Goal: Information Seeking & Learning: Learn about a topic

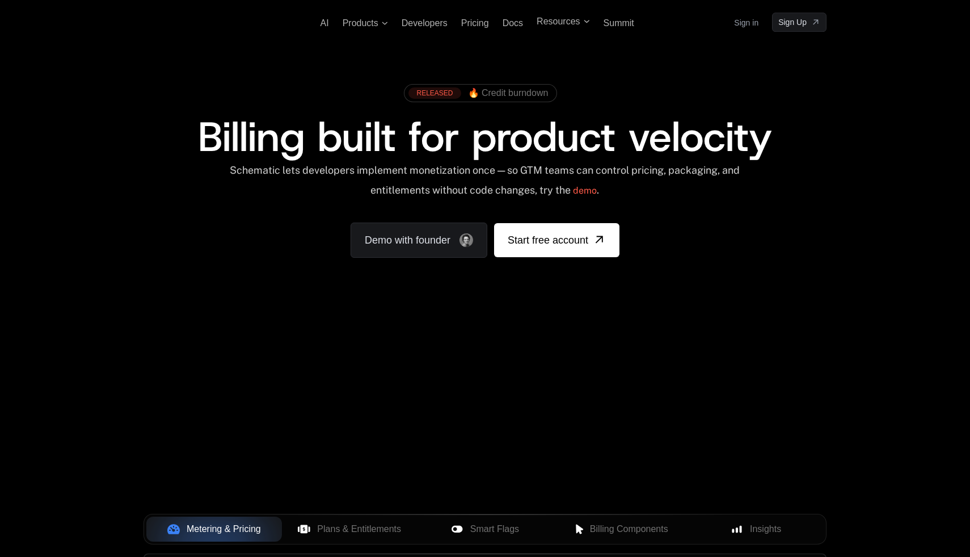
click at [395, 134] on span "Billing built for product velocity" at bounding box center [485, 137] width 574 height 54
drag, startPoint x: 457, startPoint y: 141, endPoint x: 497, endPoint y: 142, distance: 39.2
click at [497, 142] on span "Billing built for product velocity" at bounding box center [485, 137] width 574 height 54
drag, startPoint x: 497, startPoint y: 142, endPoint x: 542, endPoint y: 148, distance: 45.8
click at [542, 148] on span "Billing built for product velocity" at bounding box center [485, 137] width 574 height 54
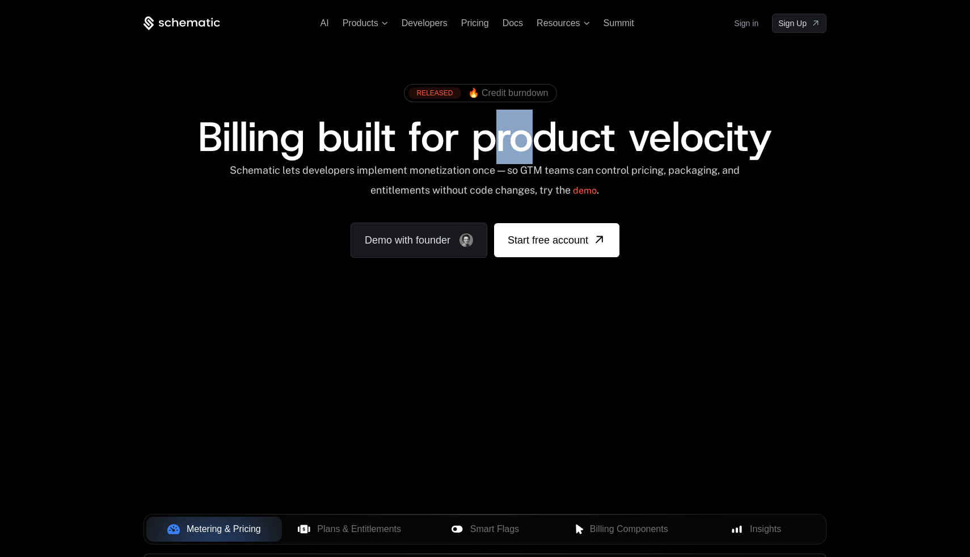
click at [542, 148] on span "Billing built for product velocity" at bounding box center [485, 137] width 574 height 54
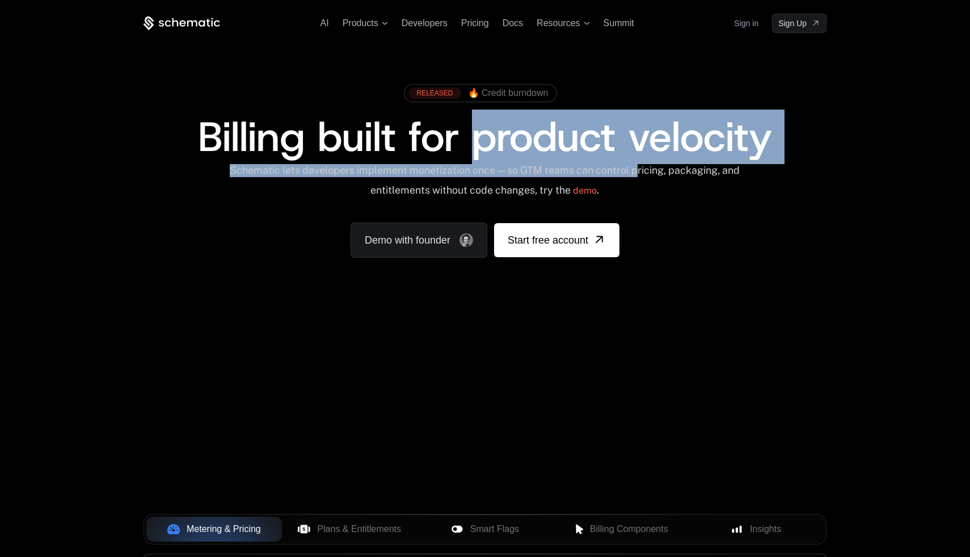
drag, startPoint x: 478, startPoint y: 148, endPoint x: 647, endPoint y: 166, distance: 170.1
click at [647, 166] on div "RELEASED 🔥 Credit burndown Billing built for product velocity Schematic lets de…" at bounding box center [485, 167] width 683 height 179
click at [647, 166] on div "Schematic lets developers implement monetization once — so GTM teams can contro…" at bounding box center [485, 184] width 512 height 40
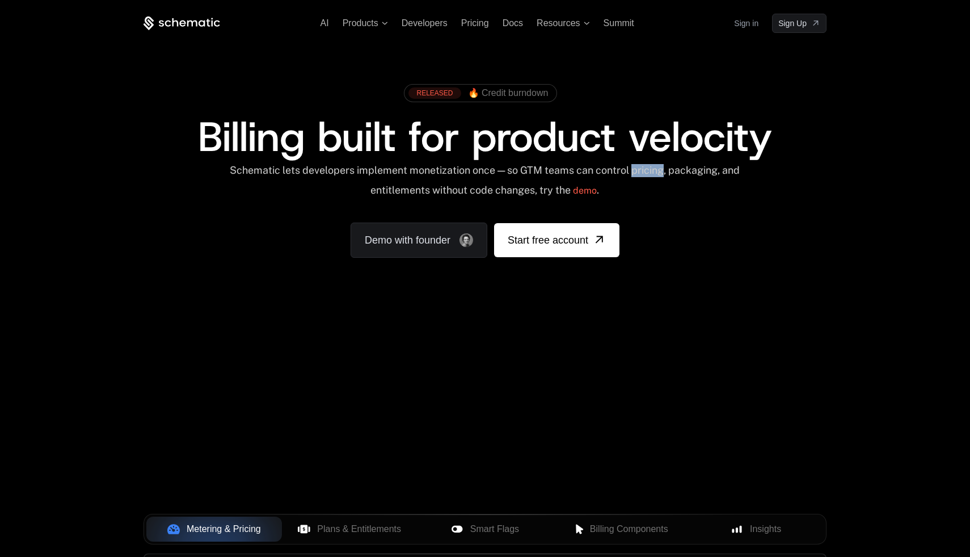
click at [647, 166] on div "Schematic lets developers implement monetization once — so GTM teams can contro…" at bounding box center [485, 184] width 512 height 40
click at [641, 167] on div "Schematic lets developers implement monetization once — so GTM teams can contro…" at bounding box center [485, 184] width 512 height 40
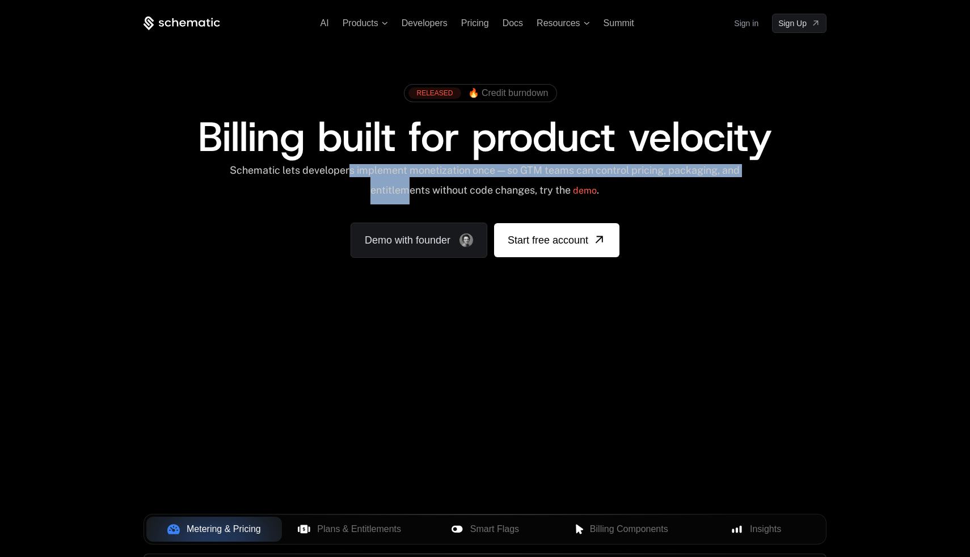
drag, startPoint x: 358, startPoint y: 172, endPoint x: 417, endPoint y: 189, distance: 60.9
click at [417, 189] on div "Schematic lets developers implement monetization once — so GTM teams can contro…" at bounding box center [485, 184] width 512 height 40
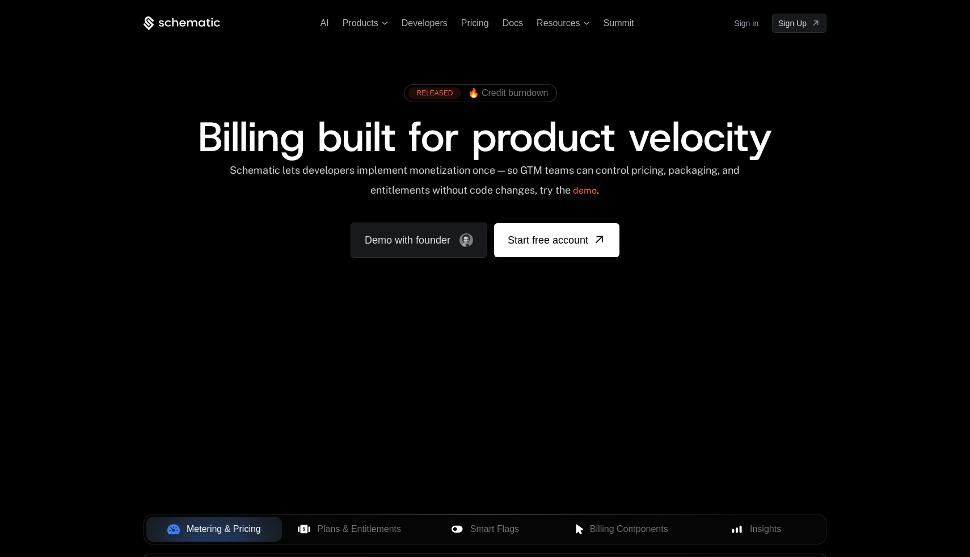
click at [421, 192] on div "Schematic lets developers implement monetization once — so GTM teams can contro…" at bounding box center [485, 184] width 512 height 40
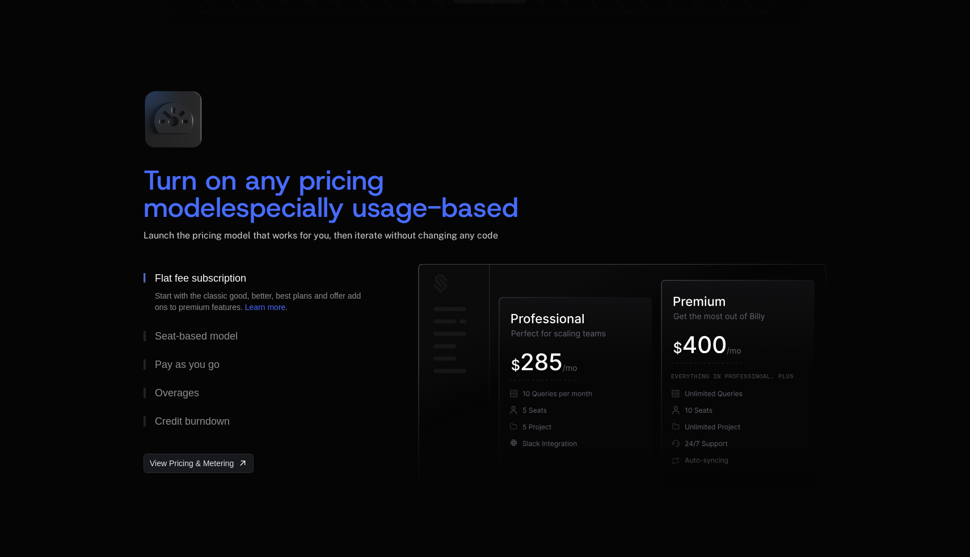
scroll to position [1679, 0]
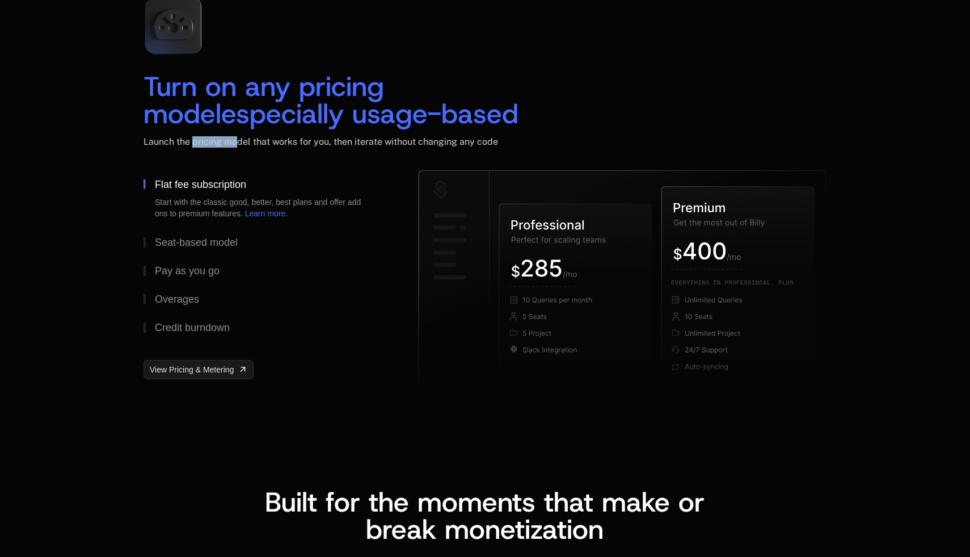
drag, startPoint x: 192, startPoint y: 144, endPoint x: 240, endPoint y: 136, distance: 48.9
click at [240, 136] on div "Launch the pricing model that works for you, then iterate without changing any …" at bounding box center [485, 141] width 683 height 11
click at [364, 58] on div "Turn on any pricing model especially usage-based Launch the pricing model that …" at bounding box center [485, 79] width 683 height 182
